Goal: Feedback & Contribution: Submit feedback/report problem

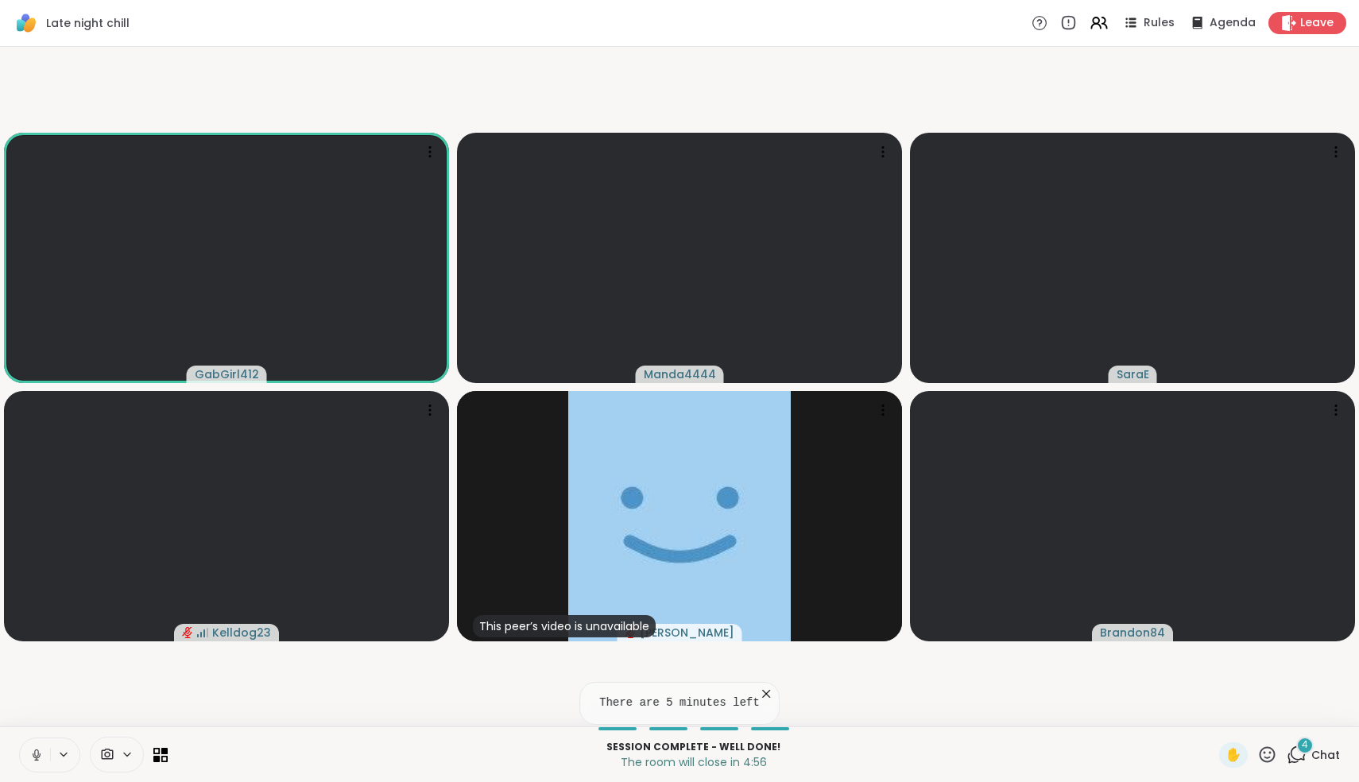
click at [766, 695] on icon at bounding box center [766, 694] width 16 height 16
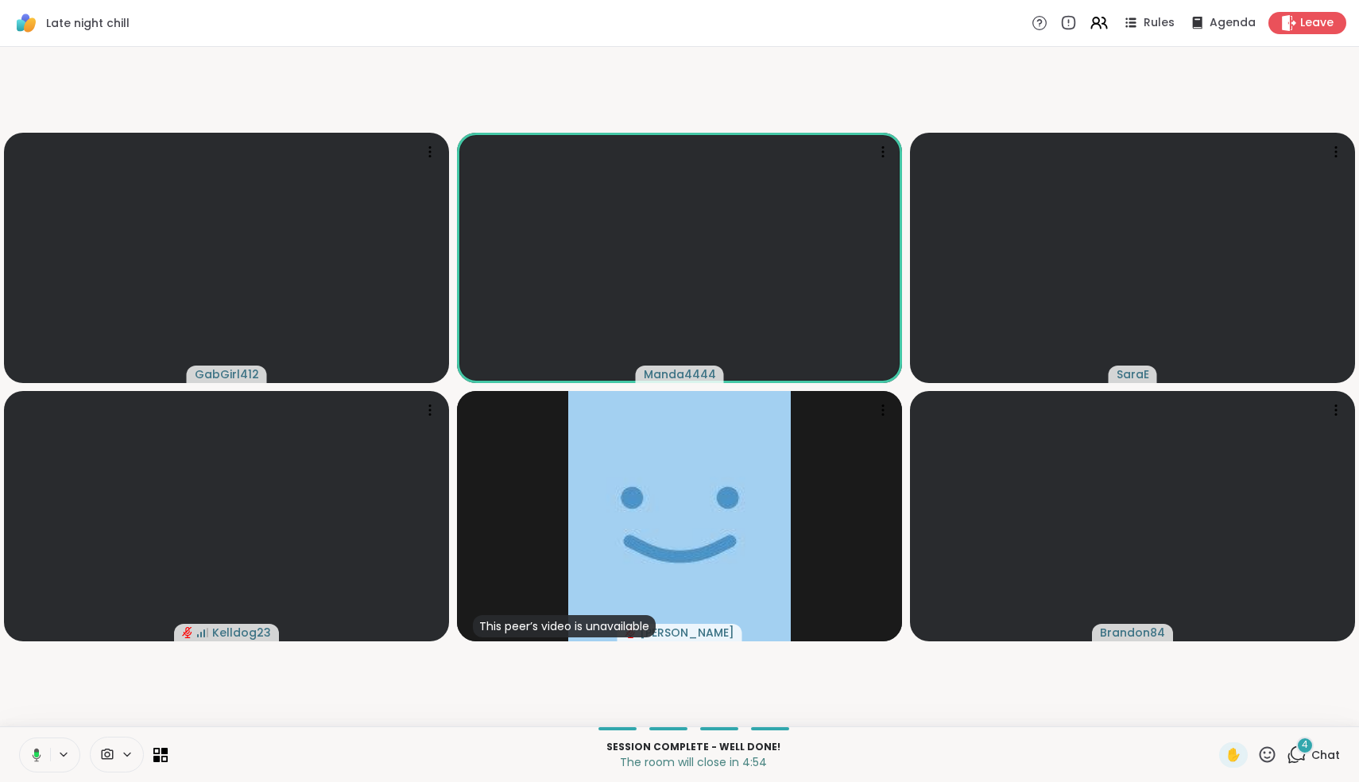
click at [1291, 755] on icon at bounding box center [1293, 758] width 10 height 10
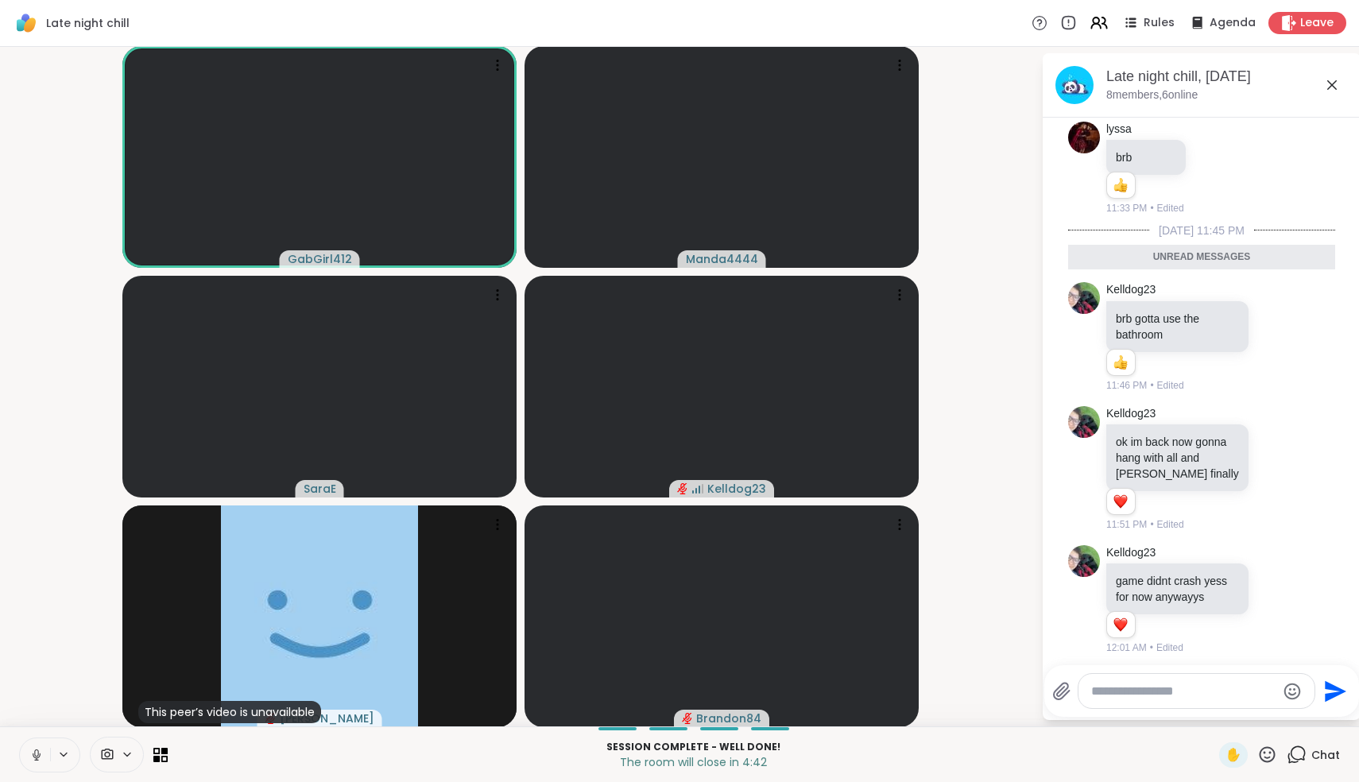
scroll to position [404, 0]
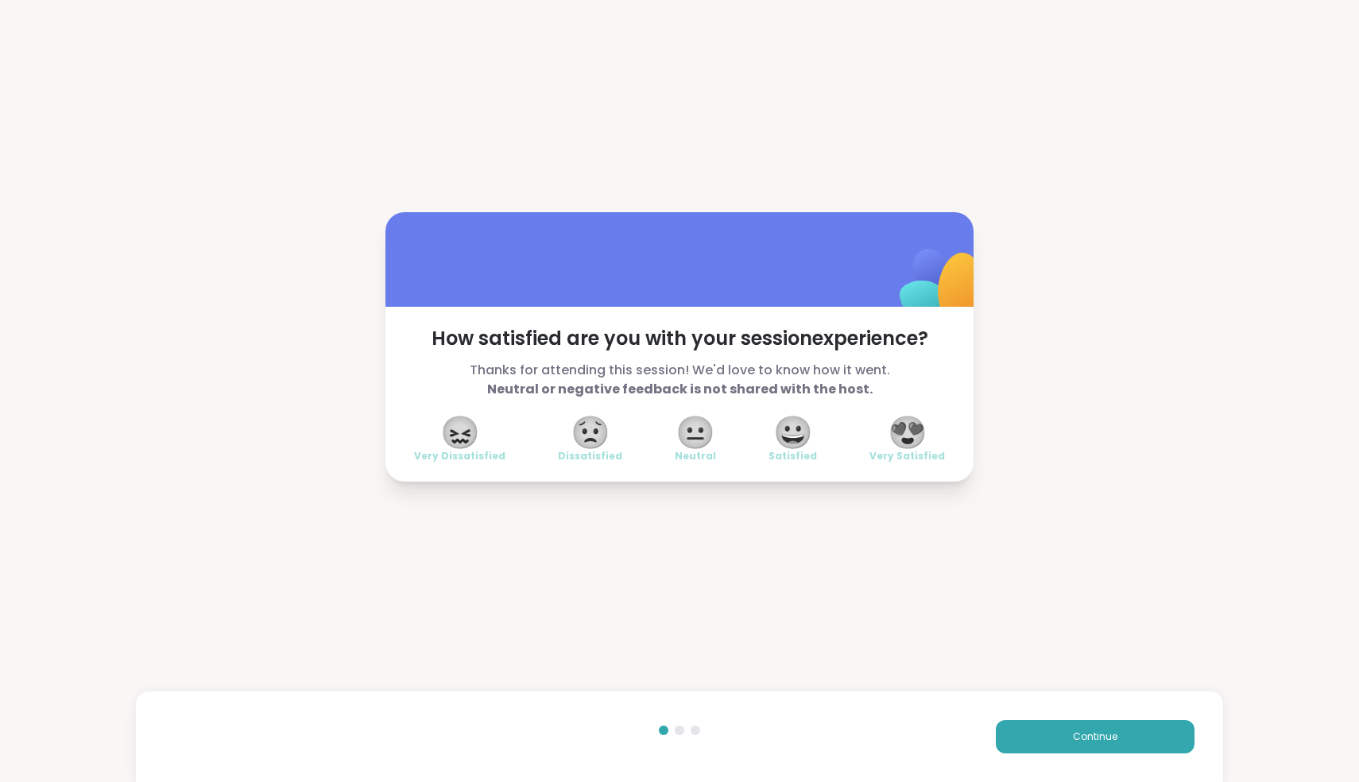
click at [919, 427] on span "😍" at bounding box center [908, 432] width 40 height 29
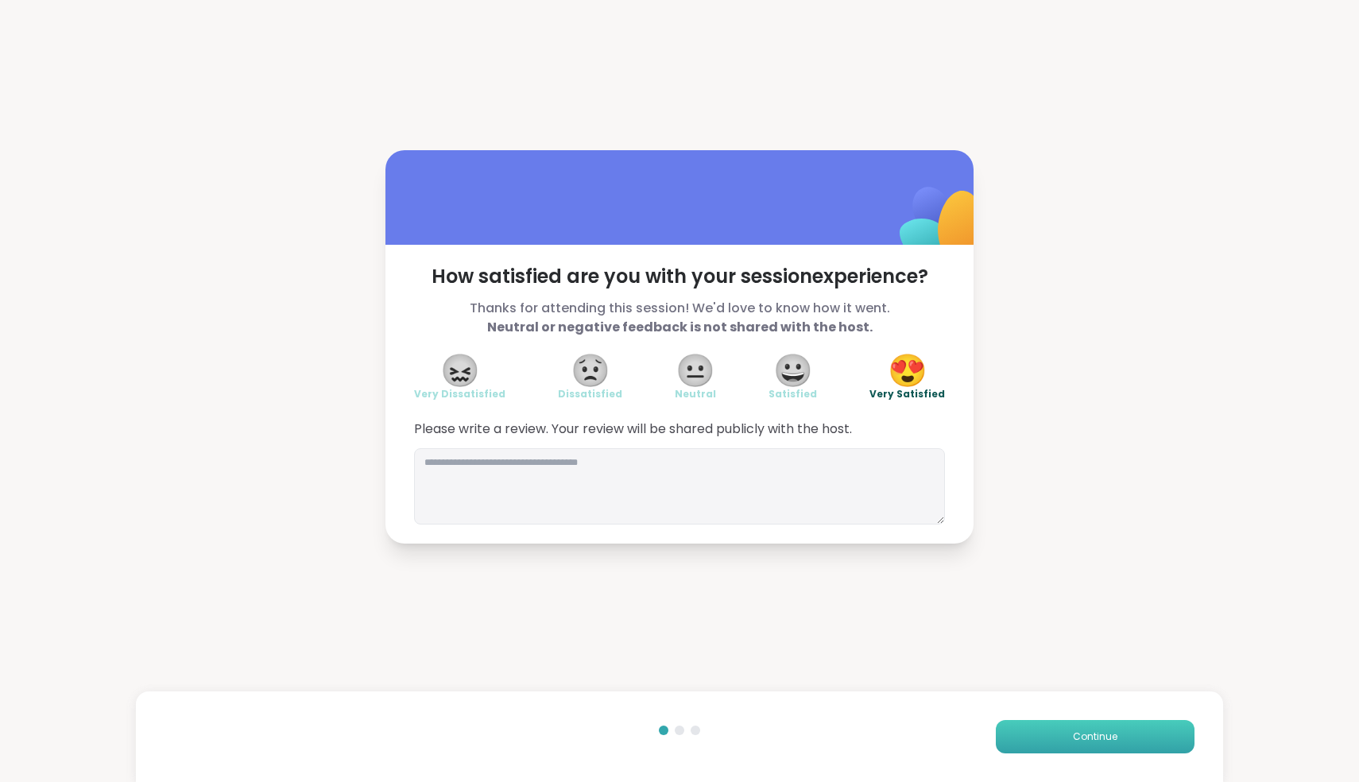
click at [1086, 749] on button "Continue" at bounding box center [1095, 736] width 199 height 33
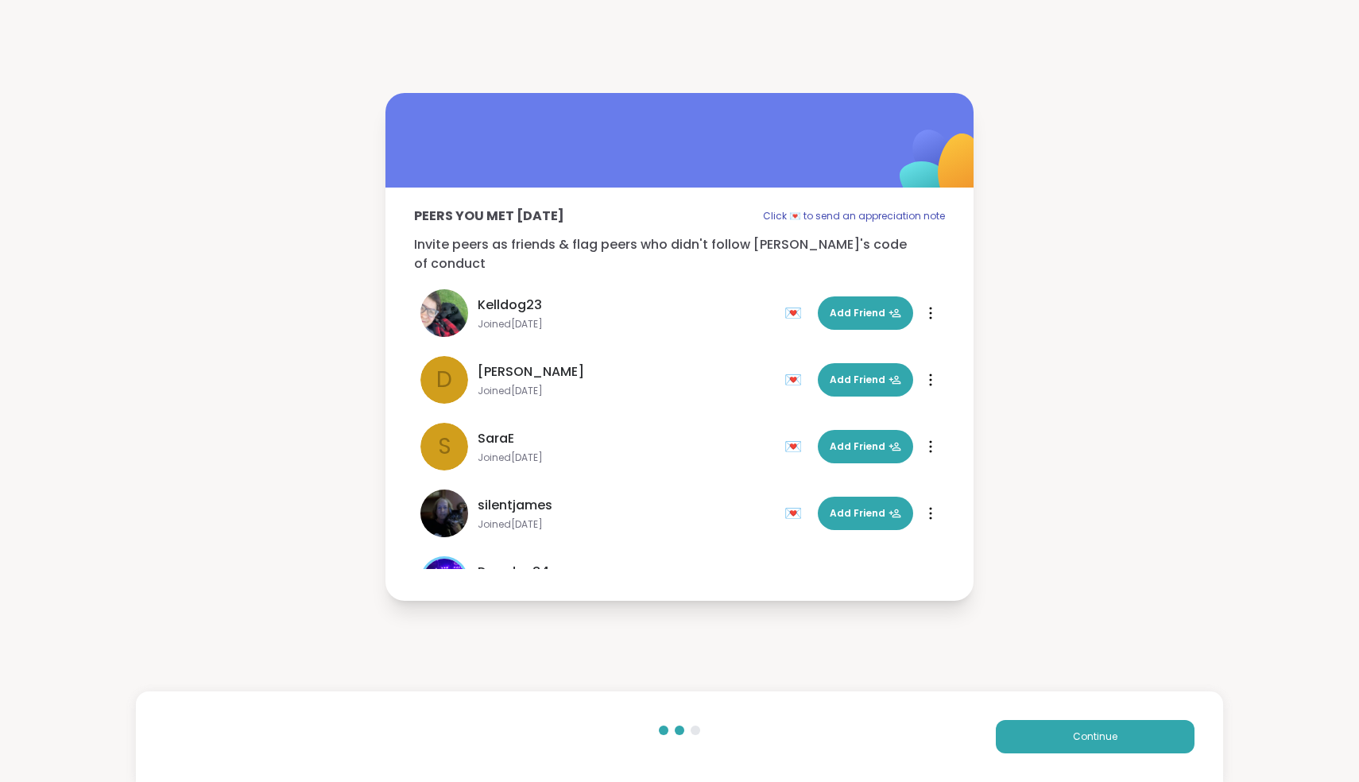
scroll to position [63, 0]
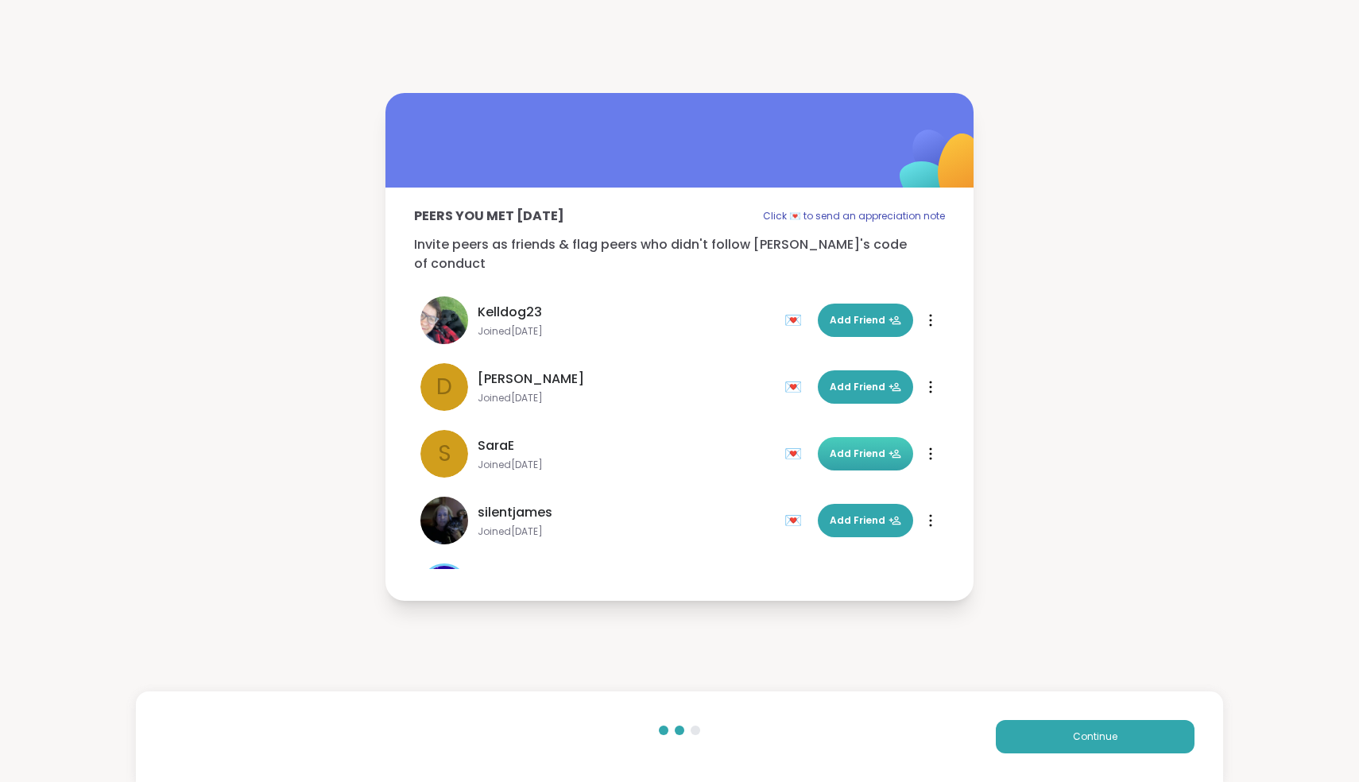
click at [871, 447] on span "Add Friend" at bounding box center [866, 454] width 72 height 14
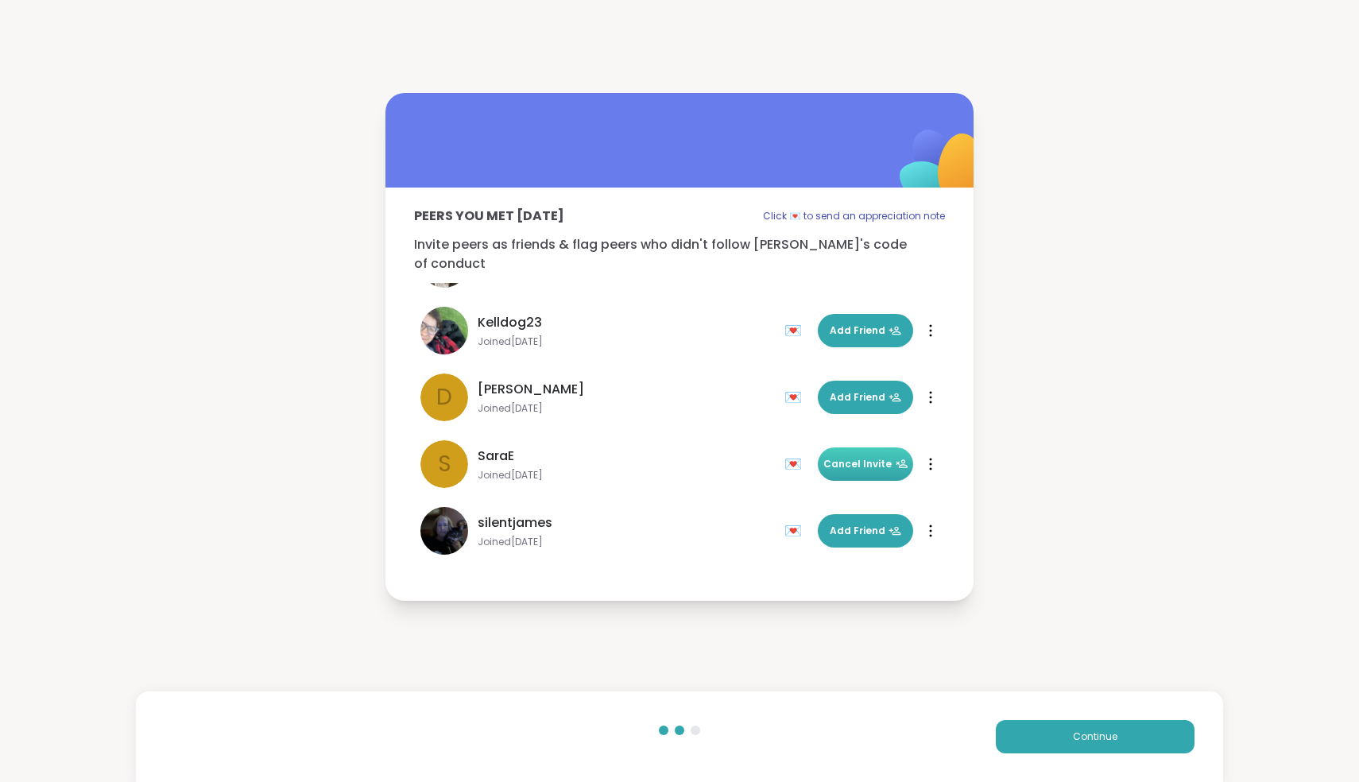
scroll to position [0, 0]
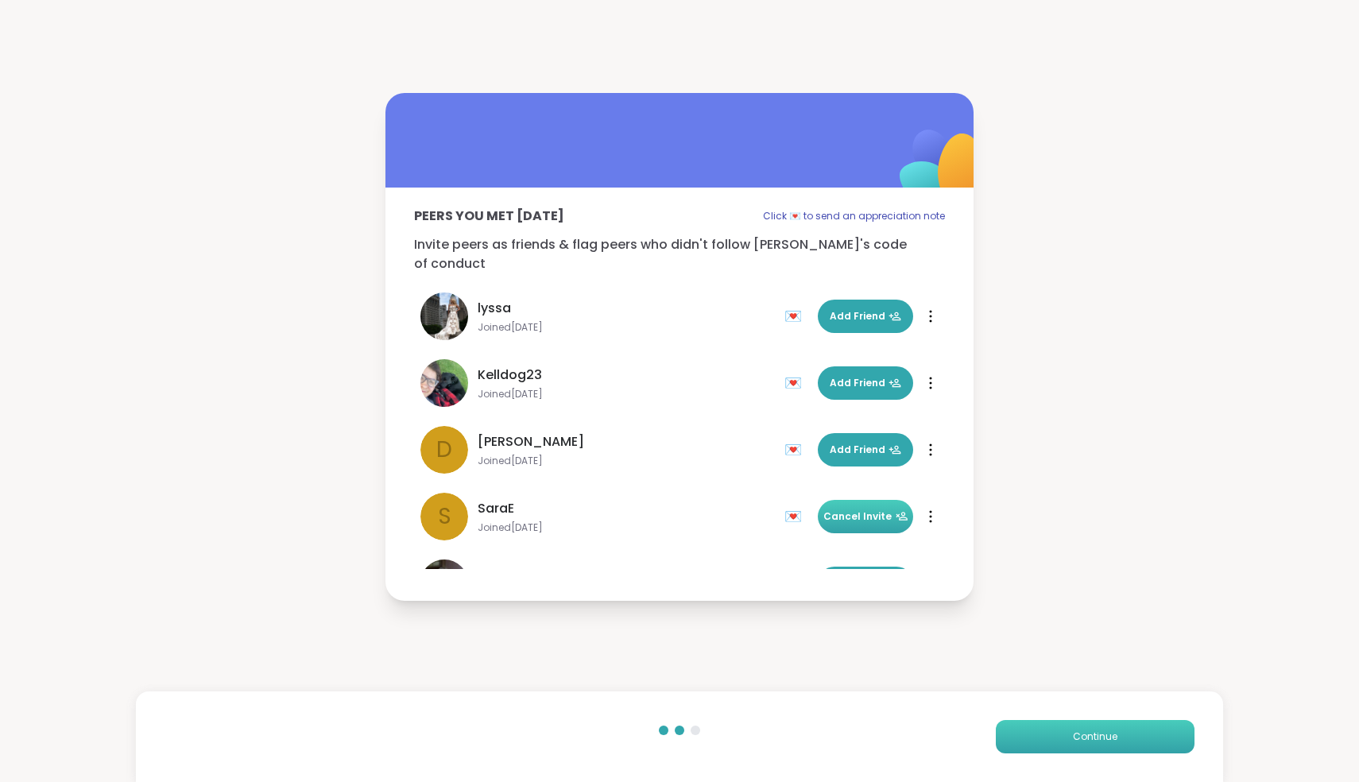
click at [1126, 744] on button "Continue" at bounding box center [1095, 736] width 199 height 33
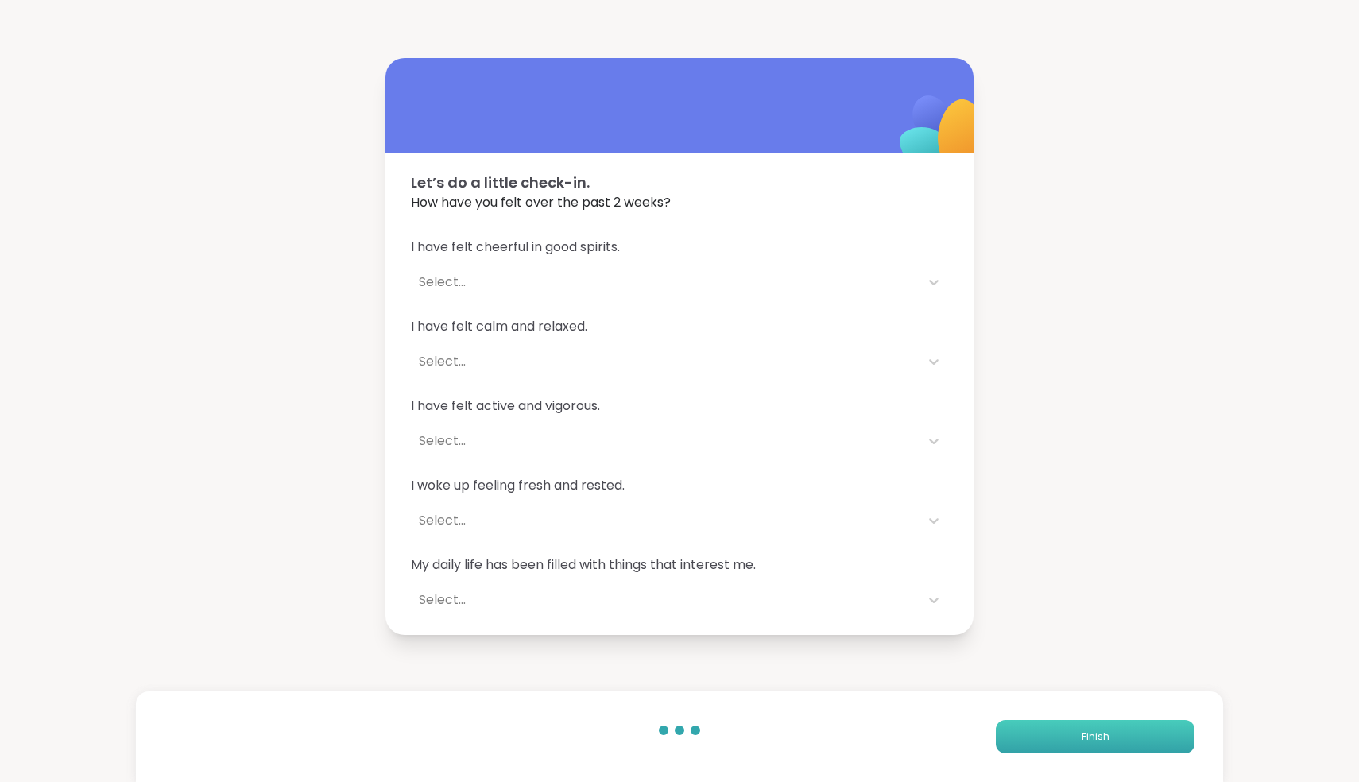
click at [1126, 744] on button "Finish" at bounding box center [1095, 736] width 199 height 33
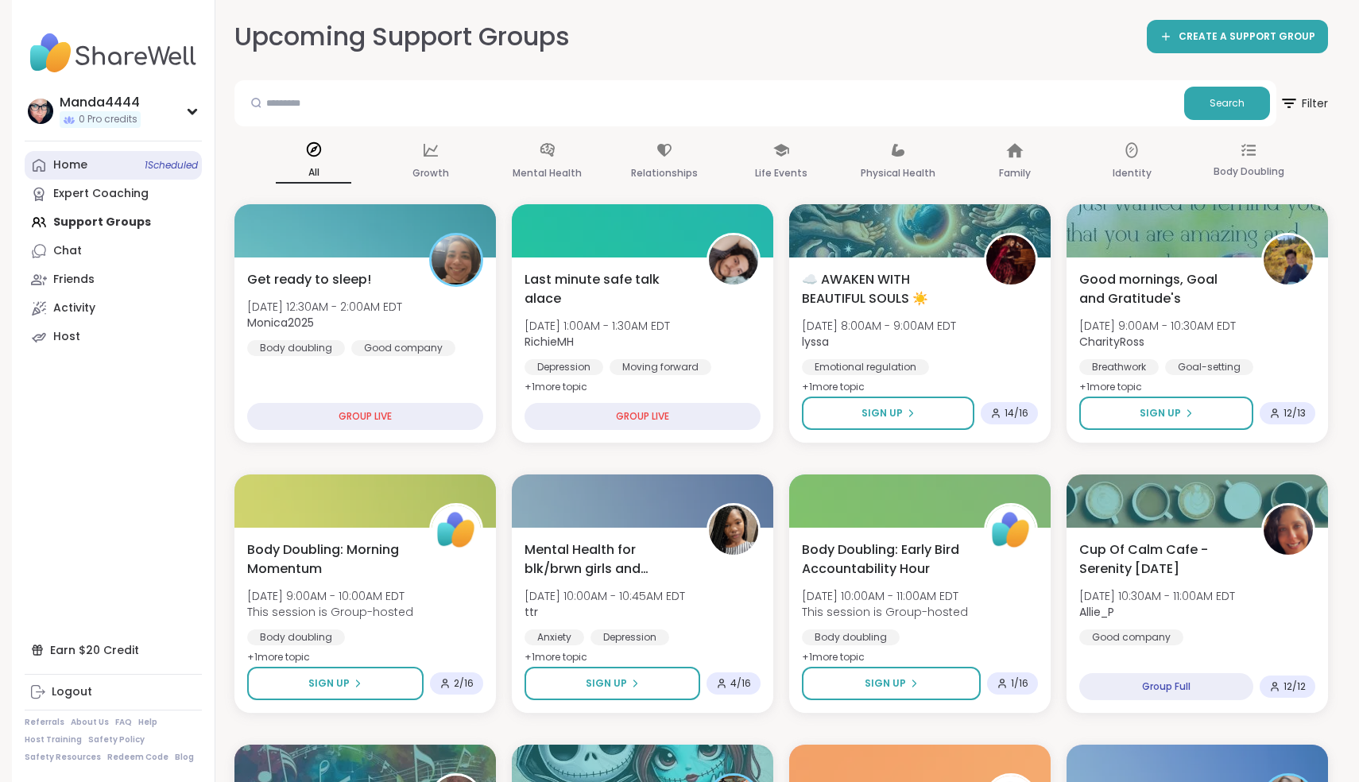
click at [83, 154] on link "Home 1 Scheduled" at bounding box center [113, 165] width 177 height 29
